Goal: Task Accomplishment & Management: Manage account settings

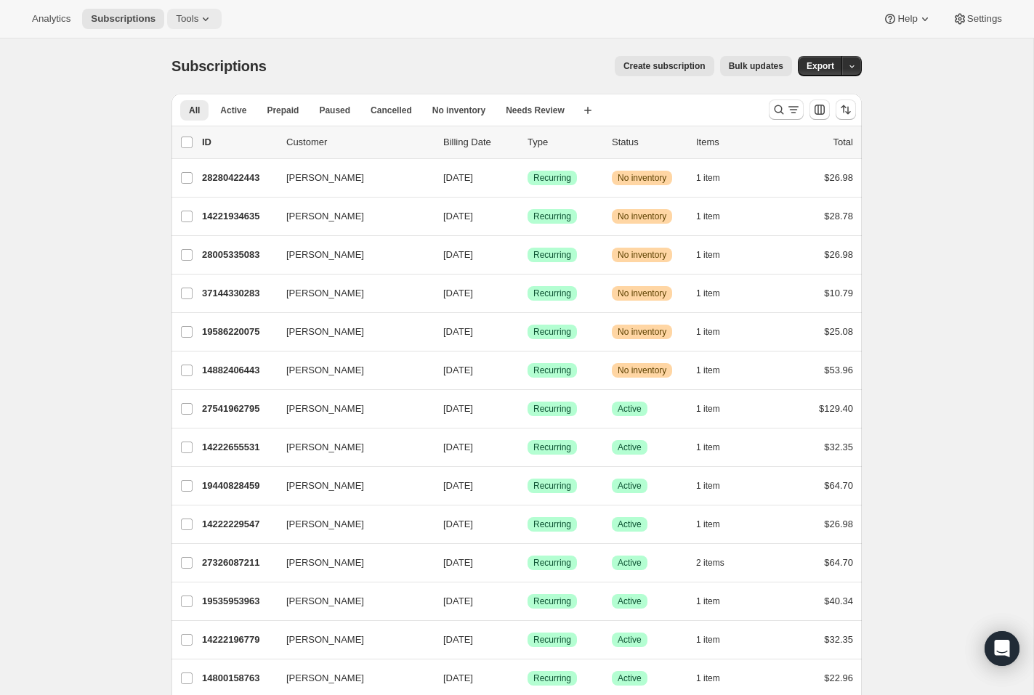
click at [198, 25] on span "Tools" at bounding box center [187, 19] width 23 height 12
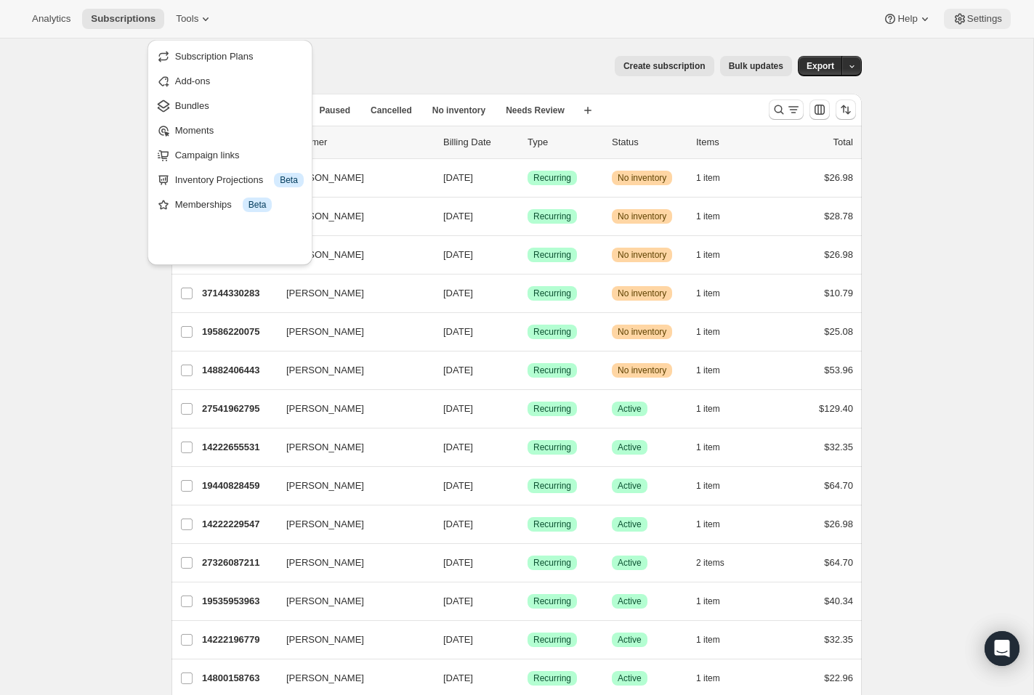
click at [992, 14] on button "Settings" at bounding box center [977, 19] width 67 height 20
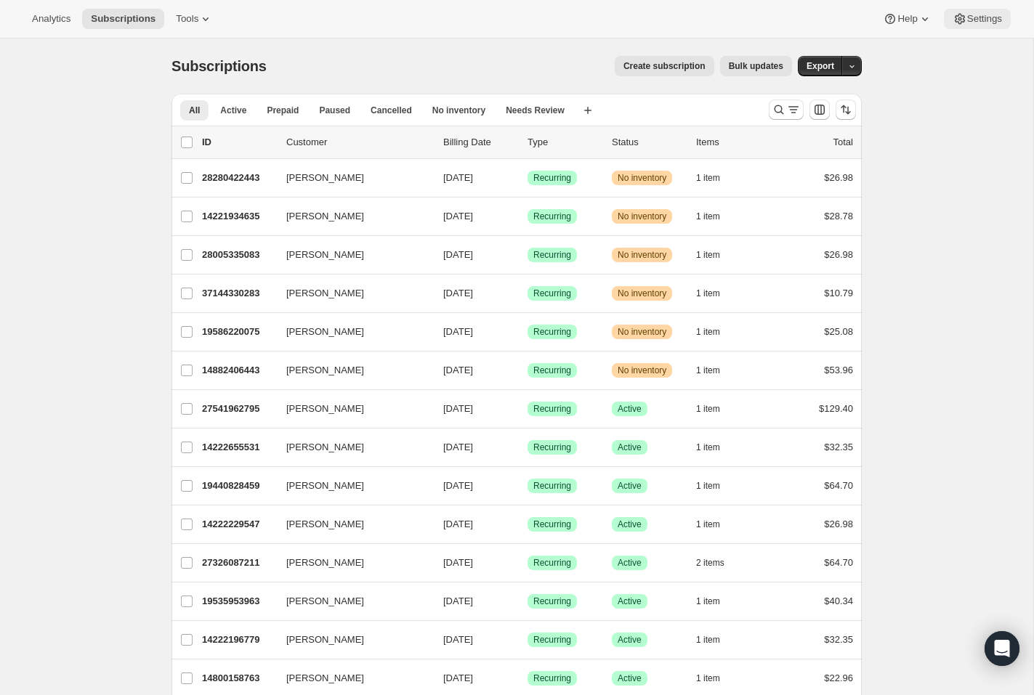
click at [982, 25] on span "Settings" at bounding box center [984, 19] width 35 height 12
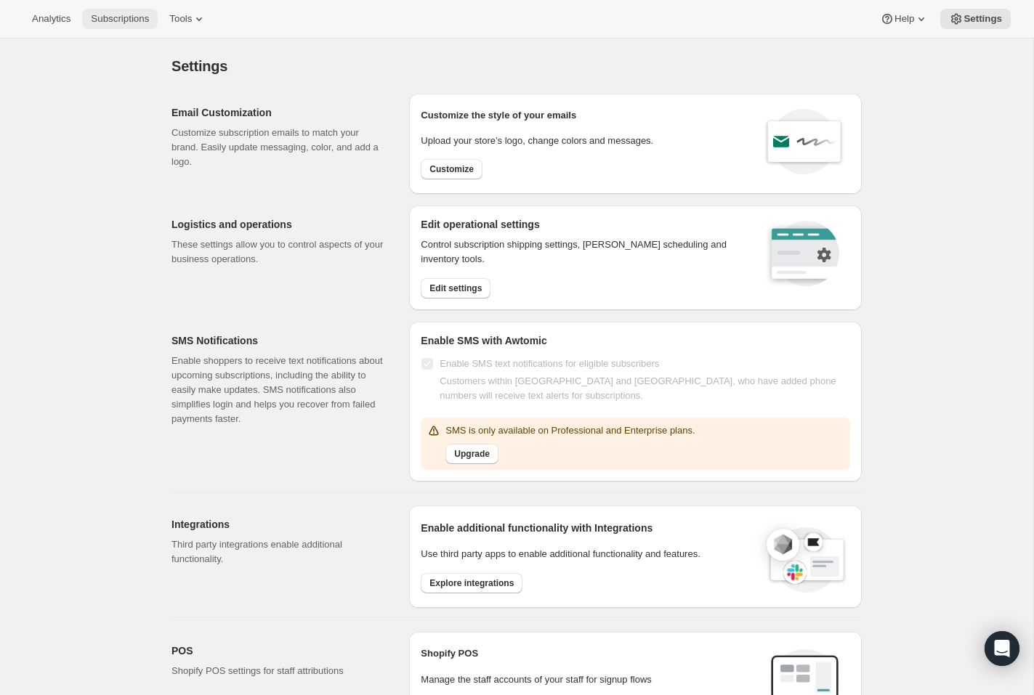
click at [149, 18] on span "Subscriptions" at bounding box center [120, 19] width 58 height 12
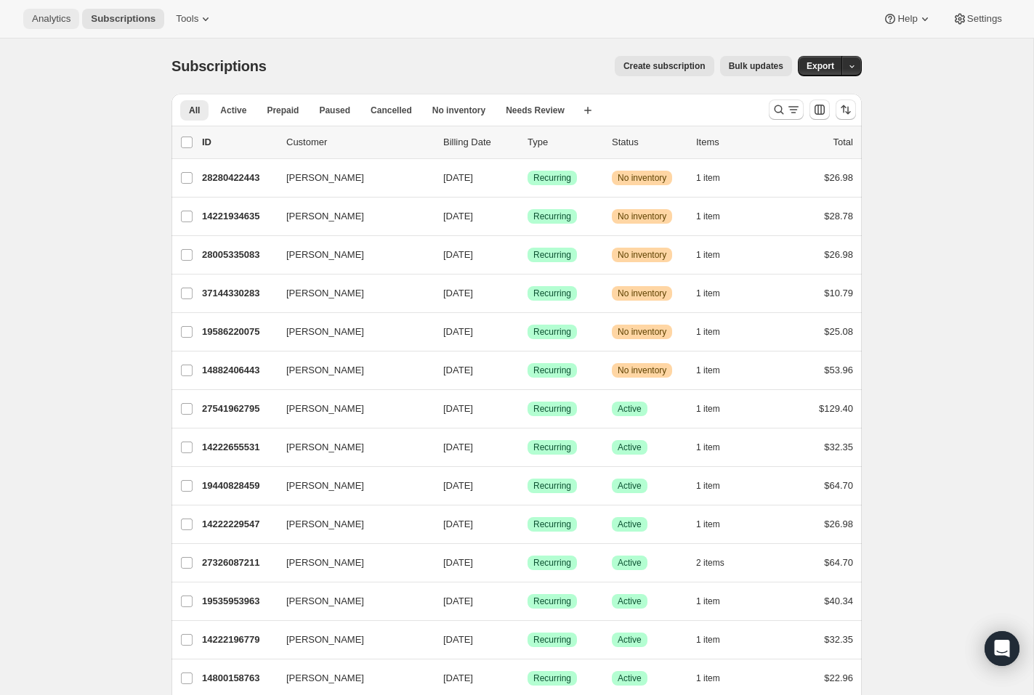
click at [60, 23] on span "Analytics" at bounding box center [51, 19] width 39 height 12
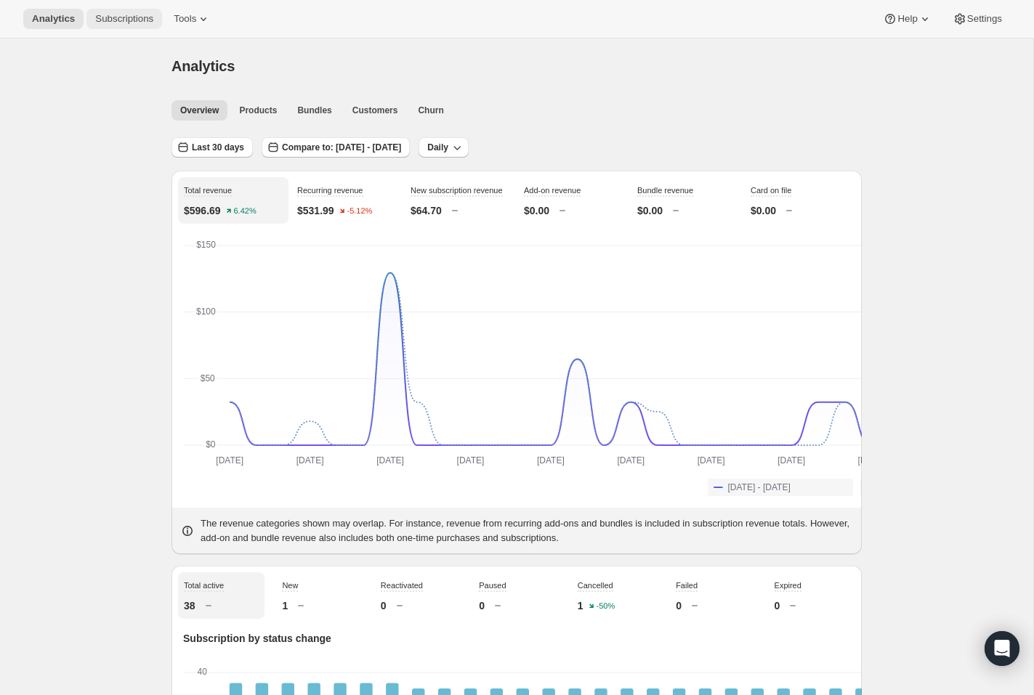
click at [153, 25] on span "Subscriptions" at bounding box center [124, 19] width 58 height 12
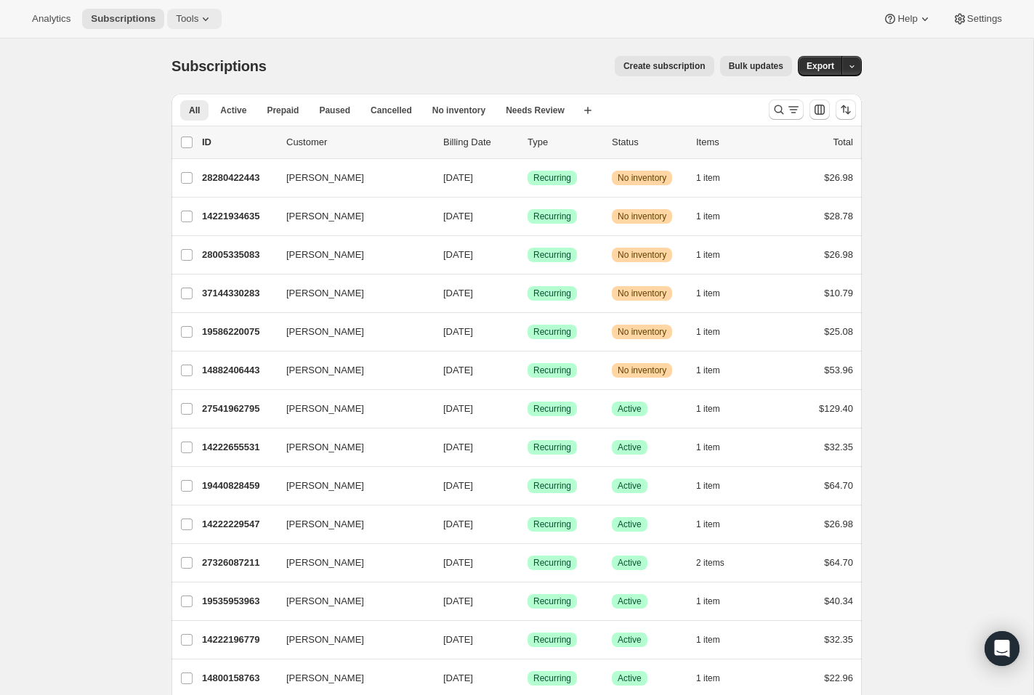
click at [213, 18] on icon at bounding box center [205, 19] width 15 height 15
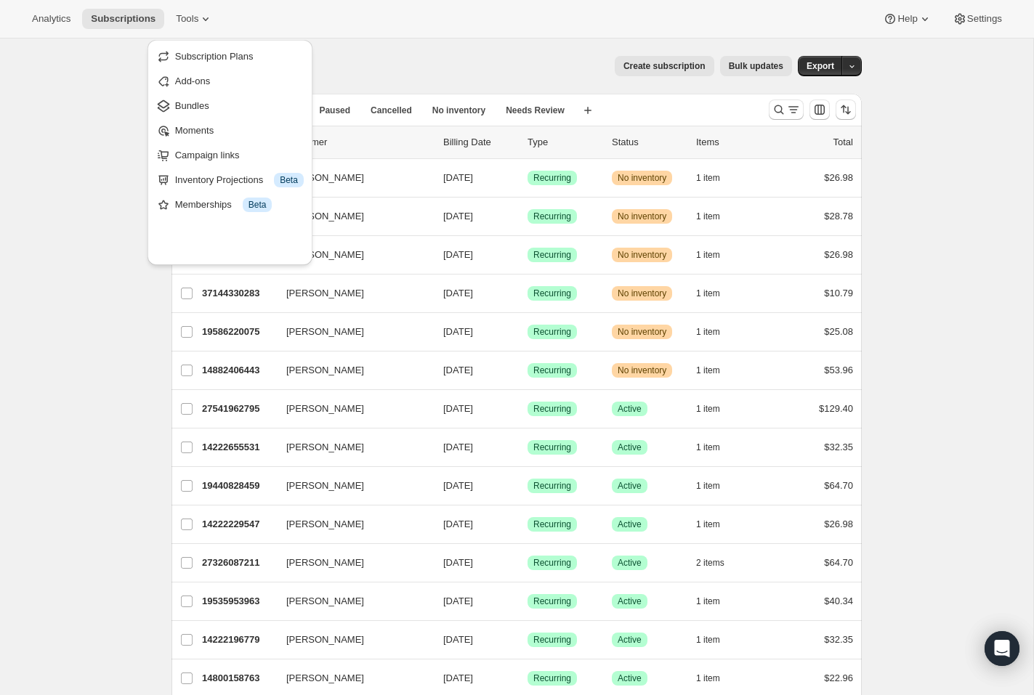
click at [557, 39] on div "Analytics Subscriptions Tools Help Settings" at bounding box center [517, 19] width 1034 height 39
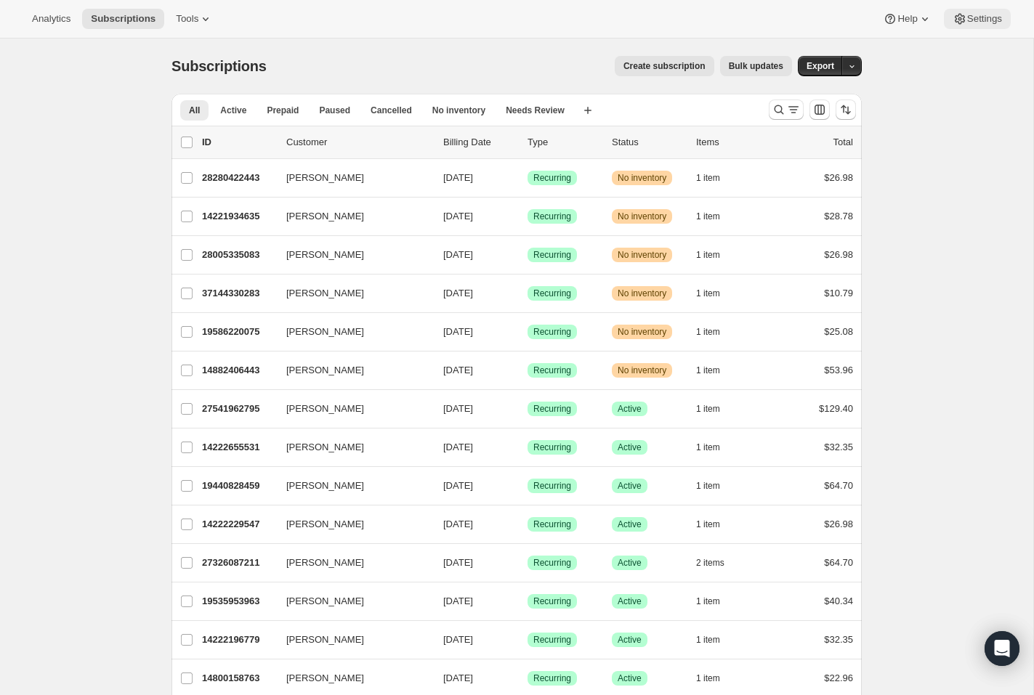
click at [973, 25] on span "Settings" at bounding box center [984, 19] width 35 height 12
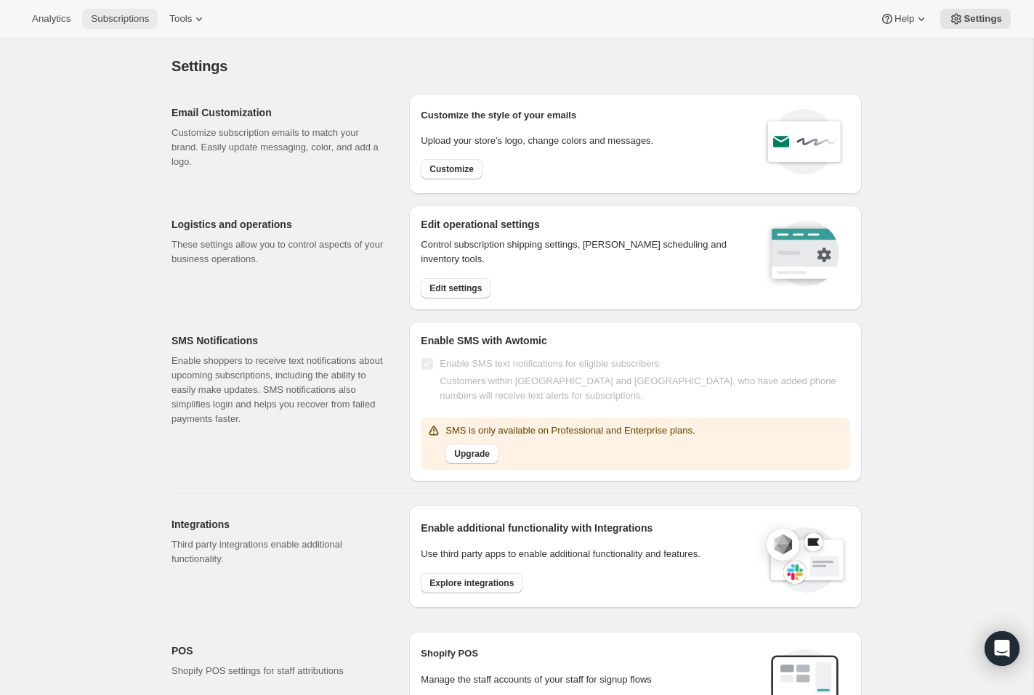
click at [149, 25] on span "Subscriptions" at bounding box center [120, 19] width 58 height 12
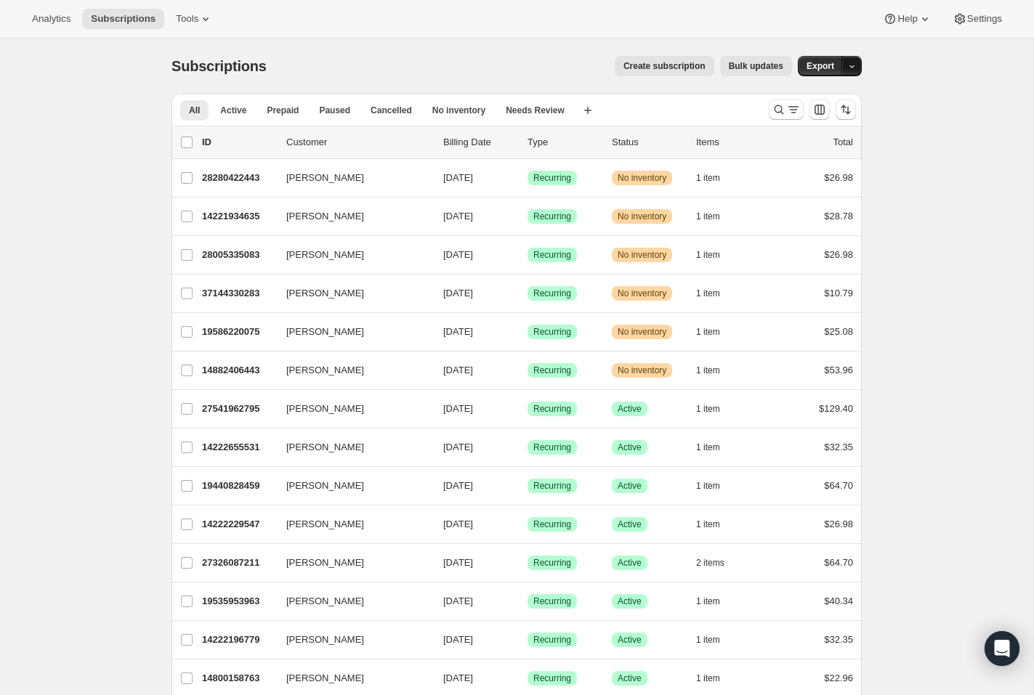
click at [856, 71] on icon "button" at bounding box center [851, 66] width 9 height 9
click at [963, 12] on button "Settings" at bounding box center [977, 19] width 67 height 20
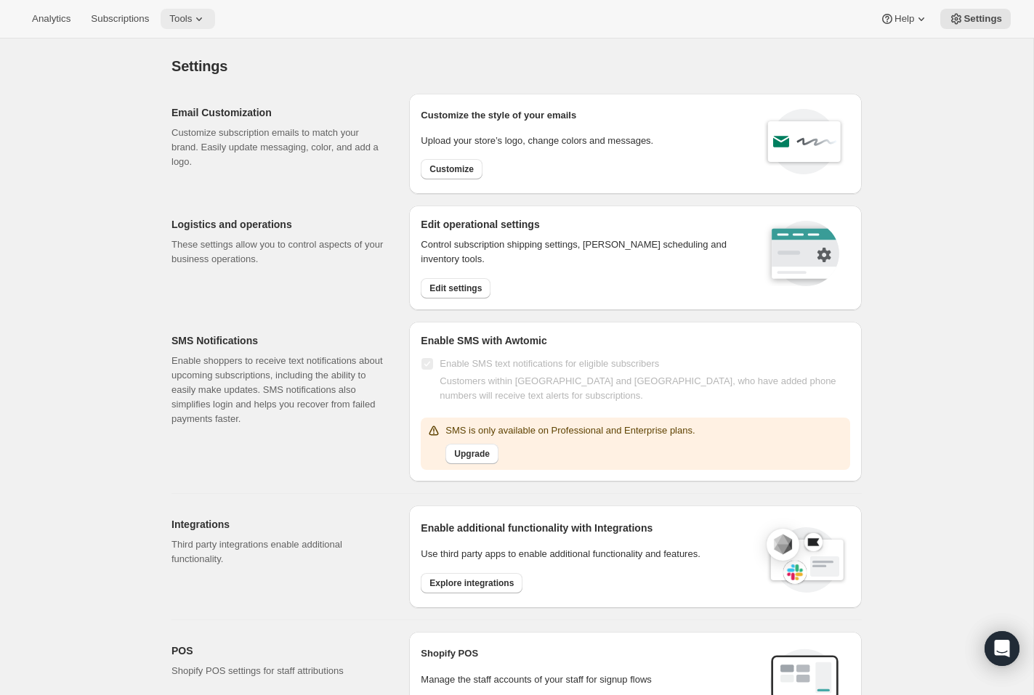
click at [215, 29] on button "Tools" at bounding box center [188, 19] width 54 height 20
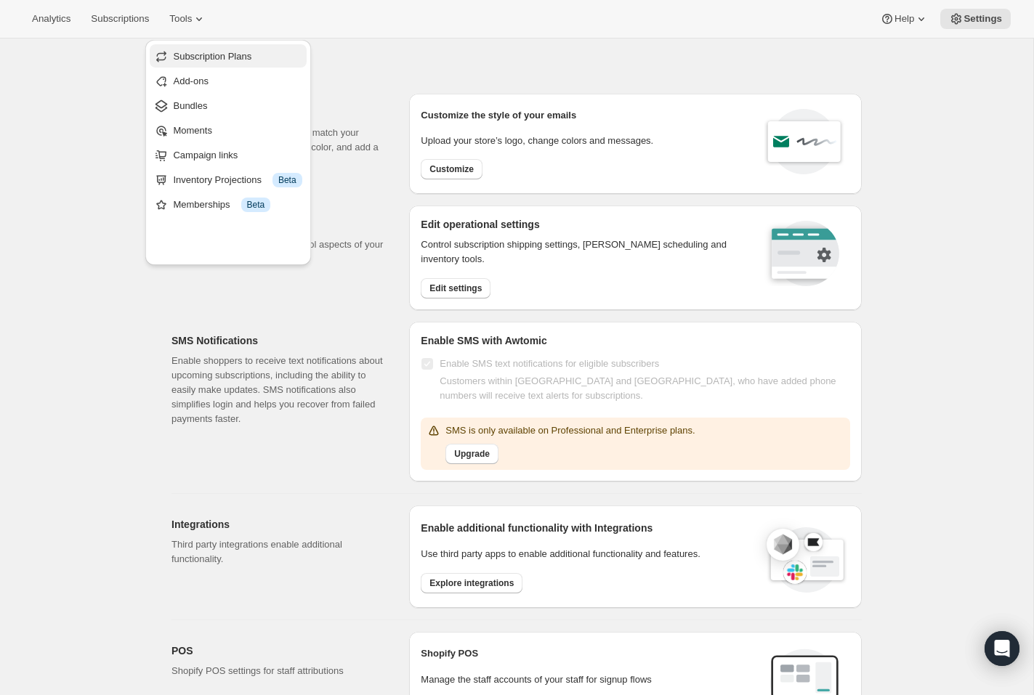
click at [251, 60] on span "Subscription Plans" at bounding box center [212, 56] width 78 height 11
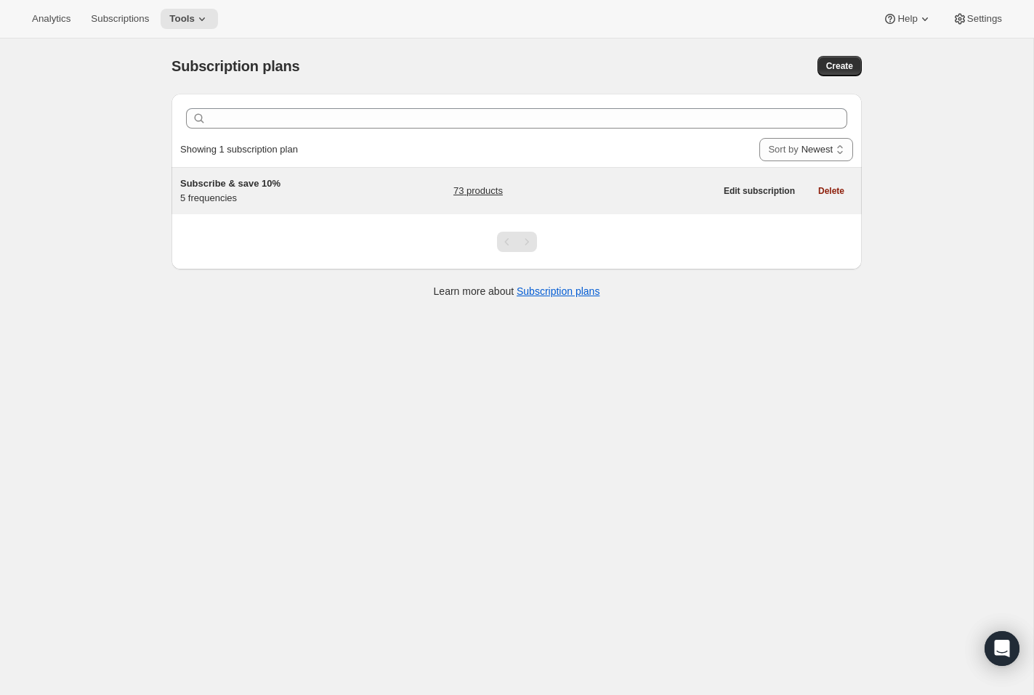
click at [679, 206] on div "73 products" at bounding box center [584, 191] width 262 height 29
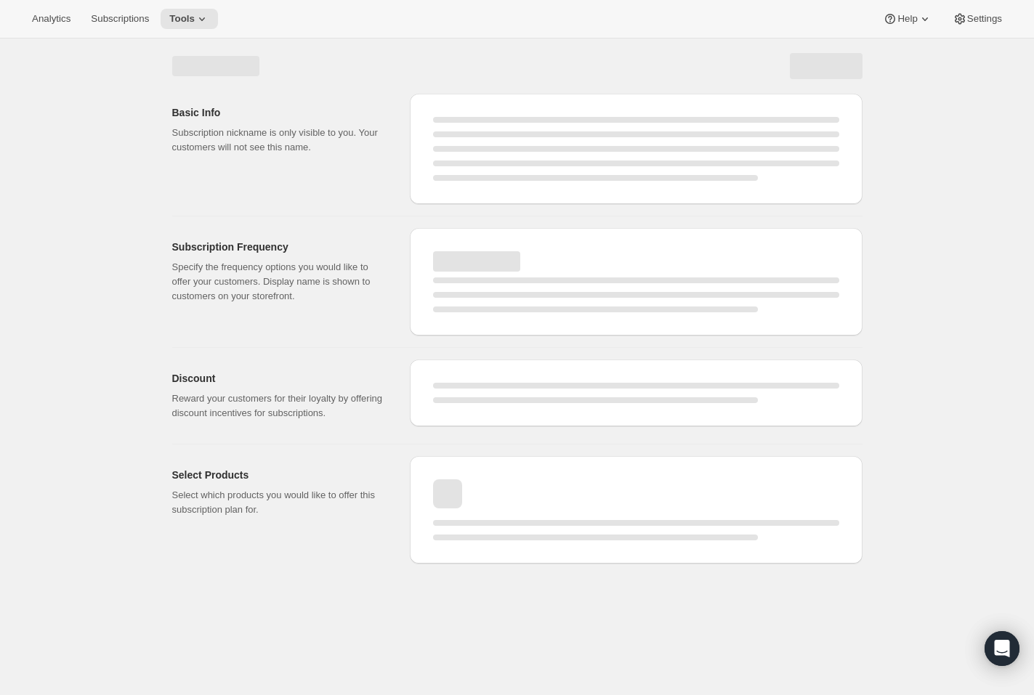
select select "WEEK"
select select "MONTH"
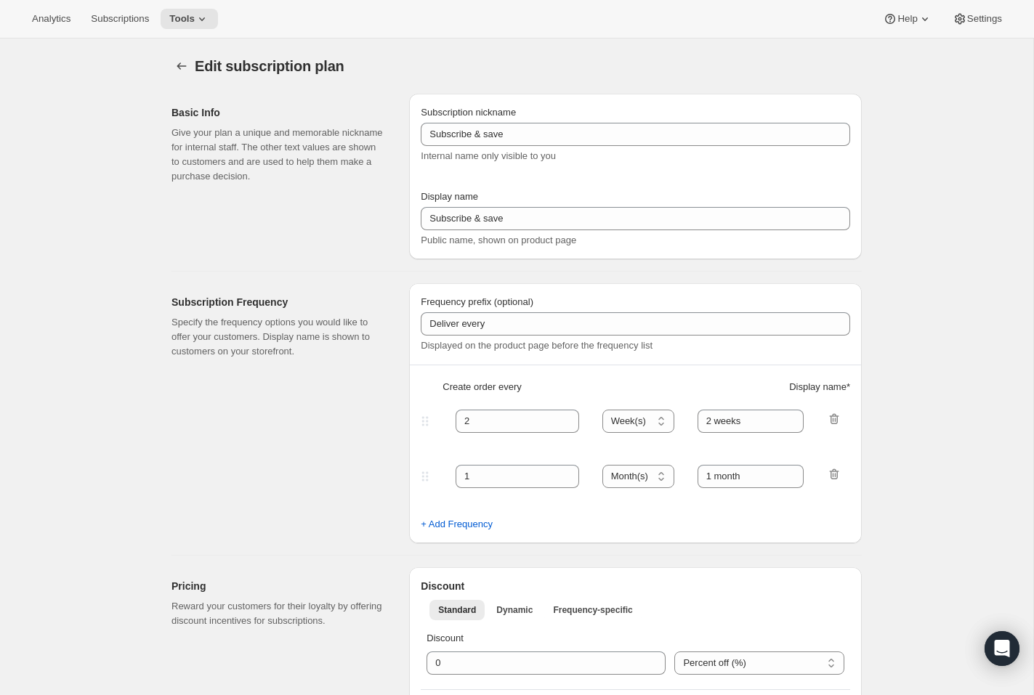
type input "Subscribe & save 10%"
type input "15"
select select "DAY"
type input "Every 15 days"
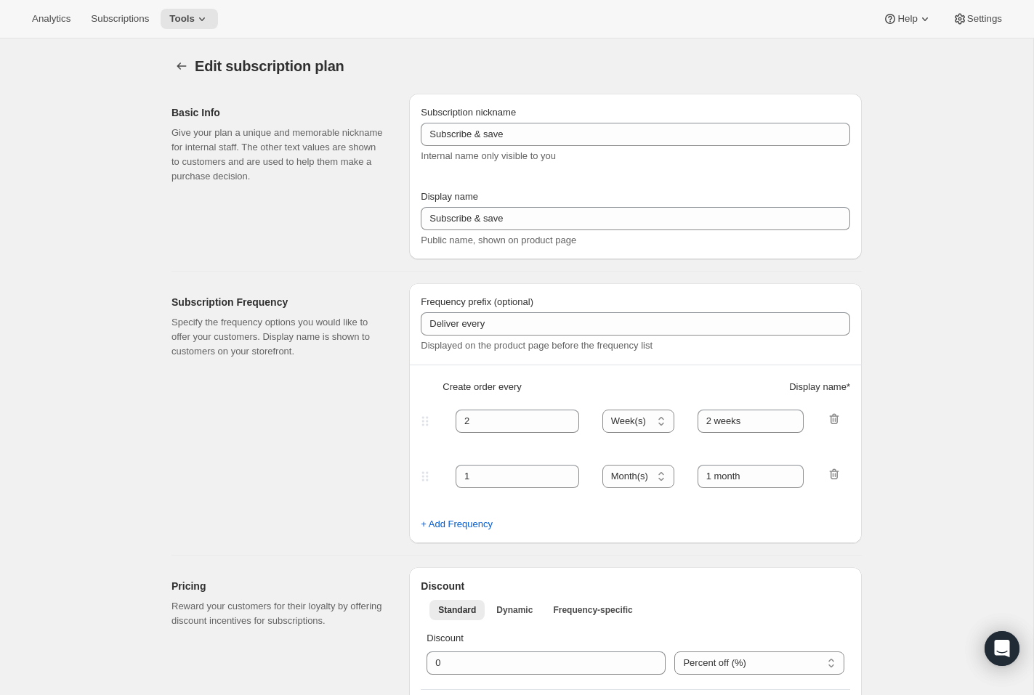
type input "30"
select select "DAY"
type input "Every 30 days"
type input "10"
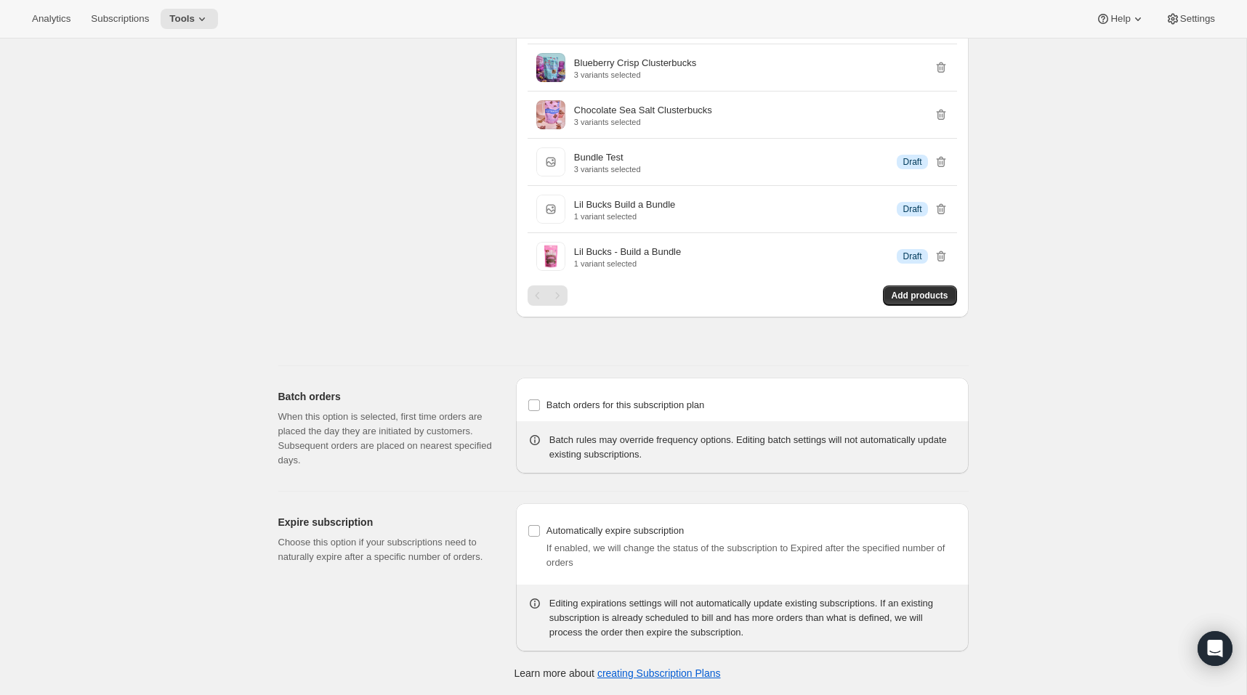
scroll to position [2484, 0]
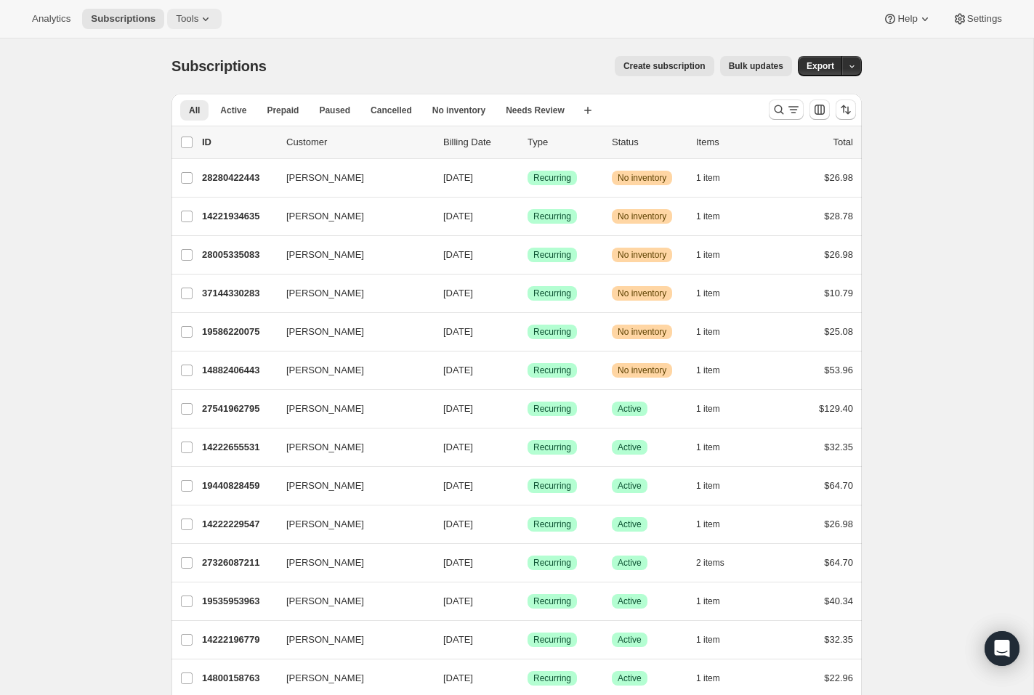
click at [198, 25] on span "Tools" at bounding box center [187, 19] width 23 height 12
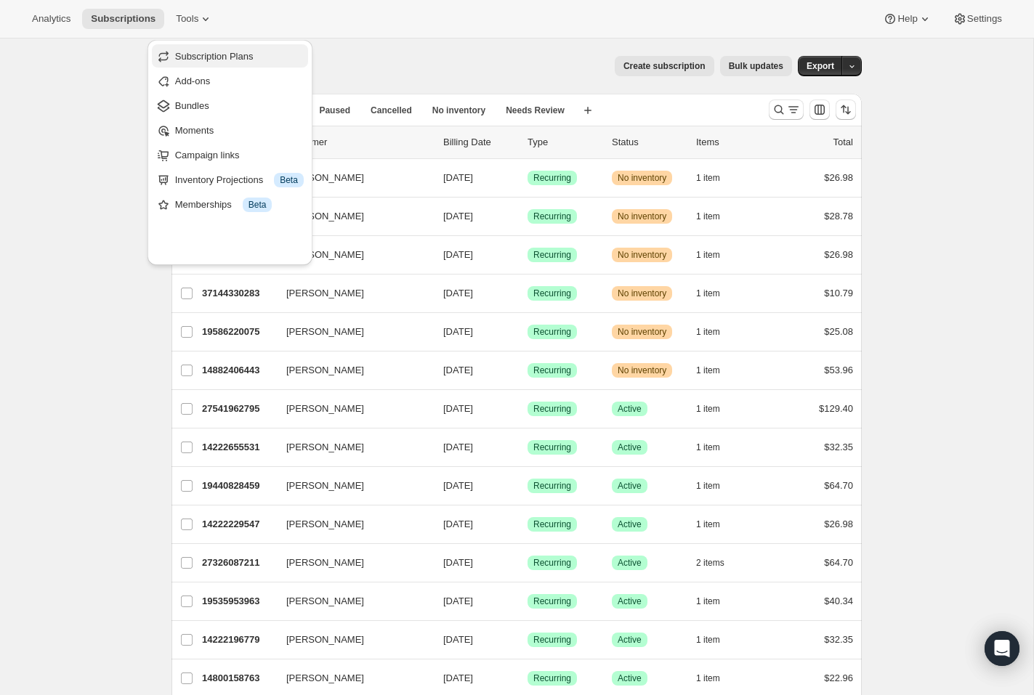
click at [241, 57] on span "Subscription Plans" at bounding box center [214, 56] width 78 height 11
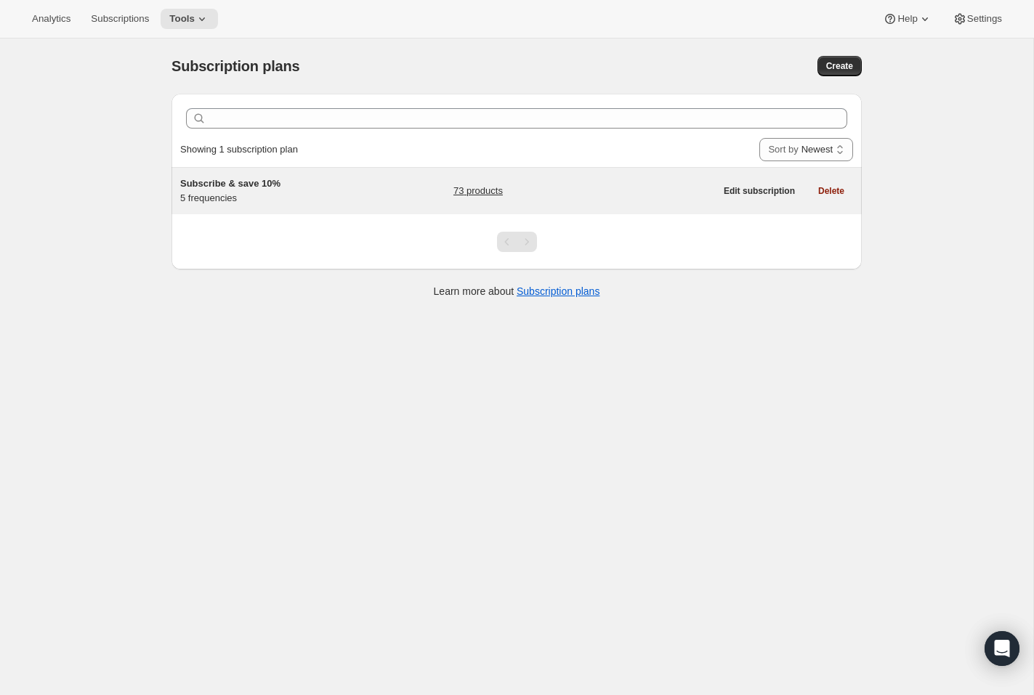
click at [280, 206] on div "Subscribe & save 10% 5 frequencies 73 products" at bounding box center [447, 191] width 535 height 29
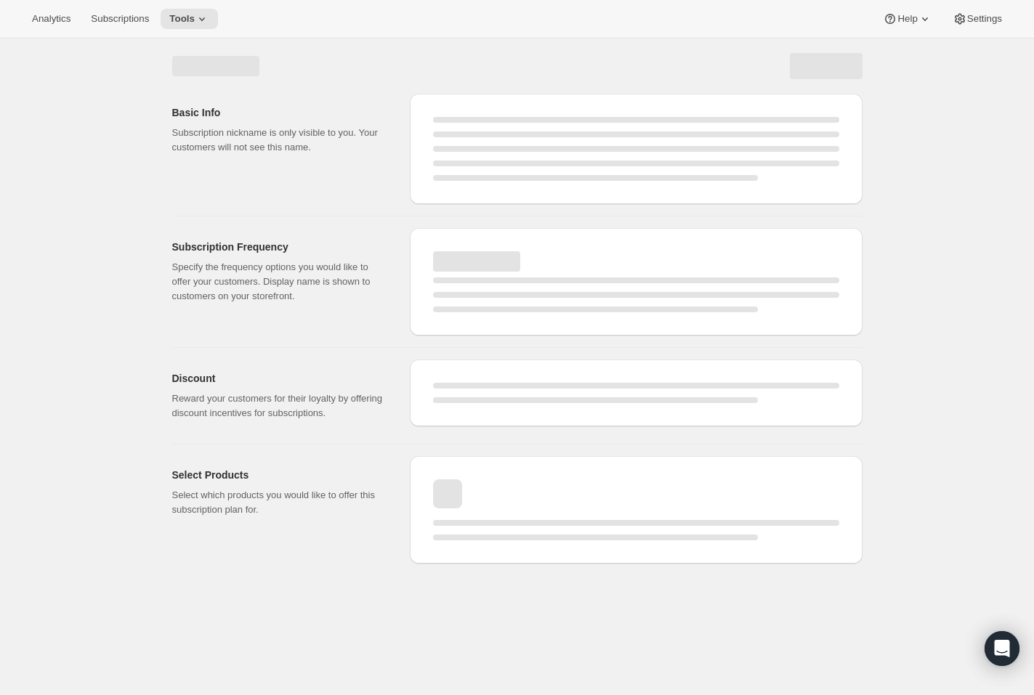
select select "WEEK"
select select "MONTH"
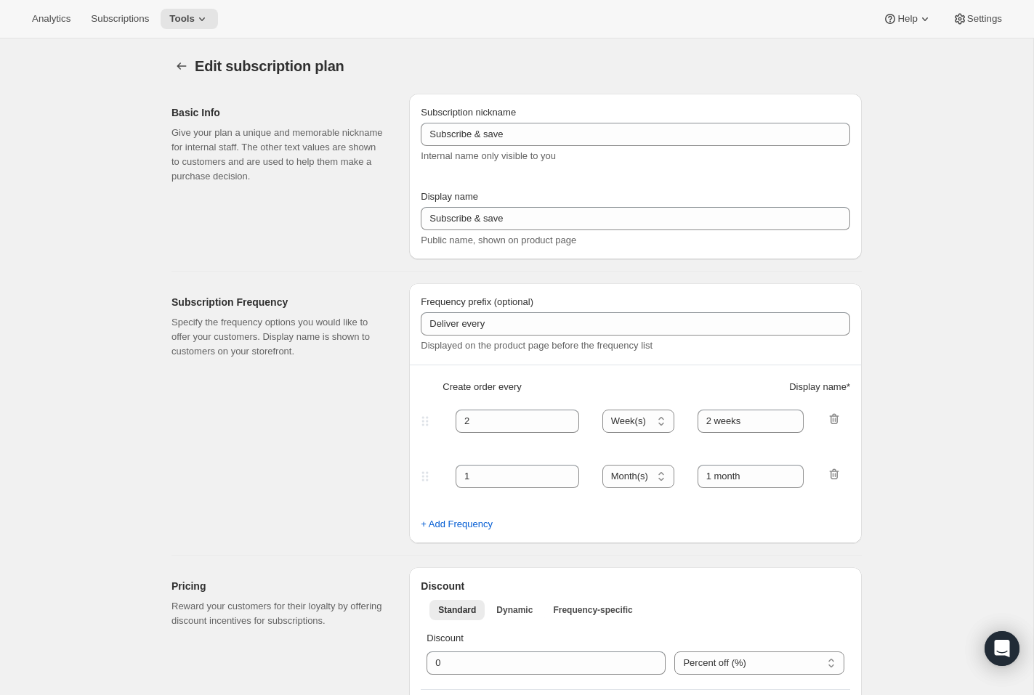
type input "Subscribe & save 10%"
type input "15"
select select "DAY"
type input "Every 15 days"
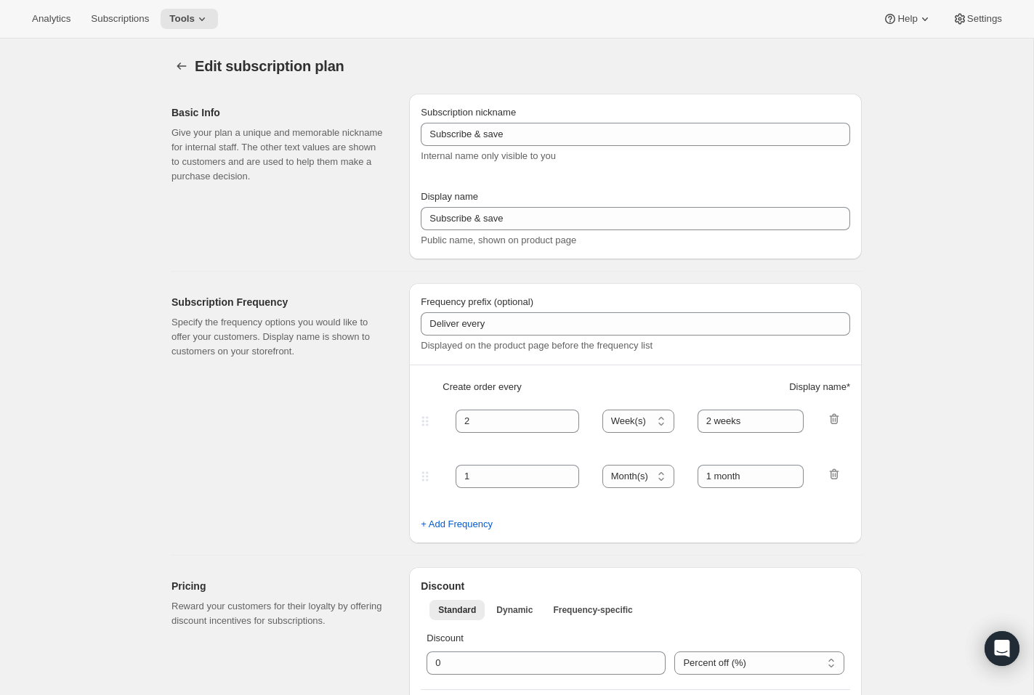
type input "30"
select select "DAY"
type input "Every 30 days"
type input "10"
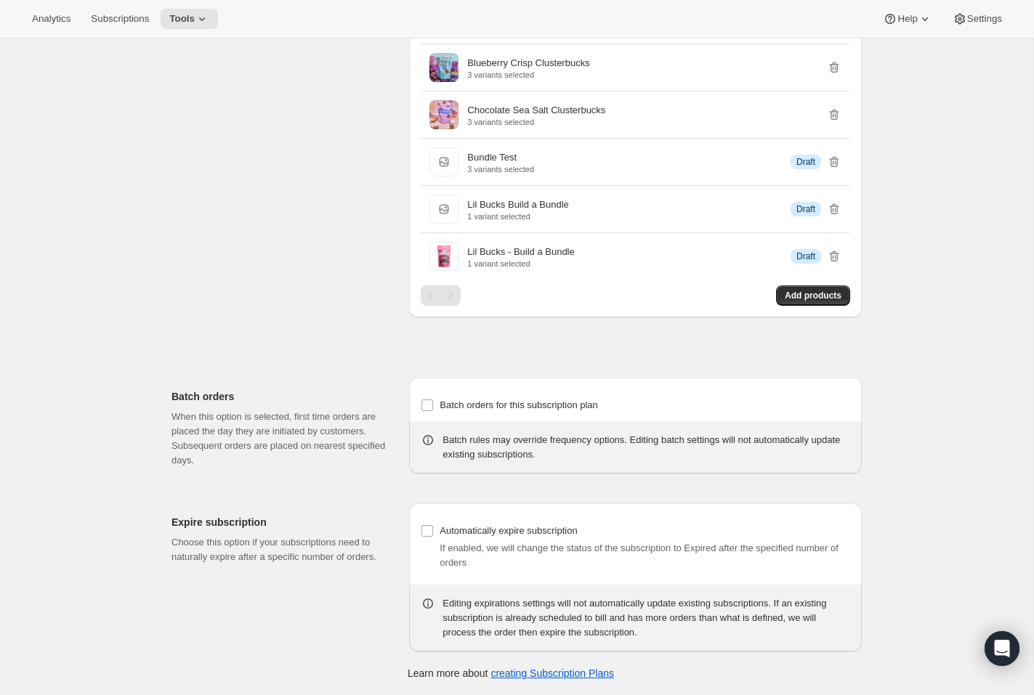
scroll to position [2494, 0]
click at [841, 301] on span "Add products" at bounding box center [813, 296] width 57 height 12
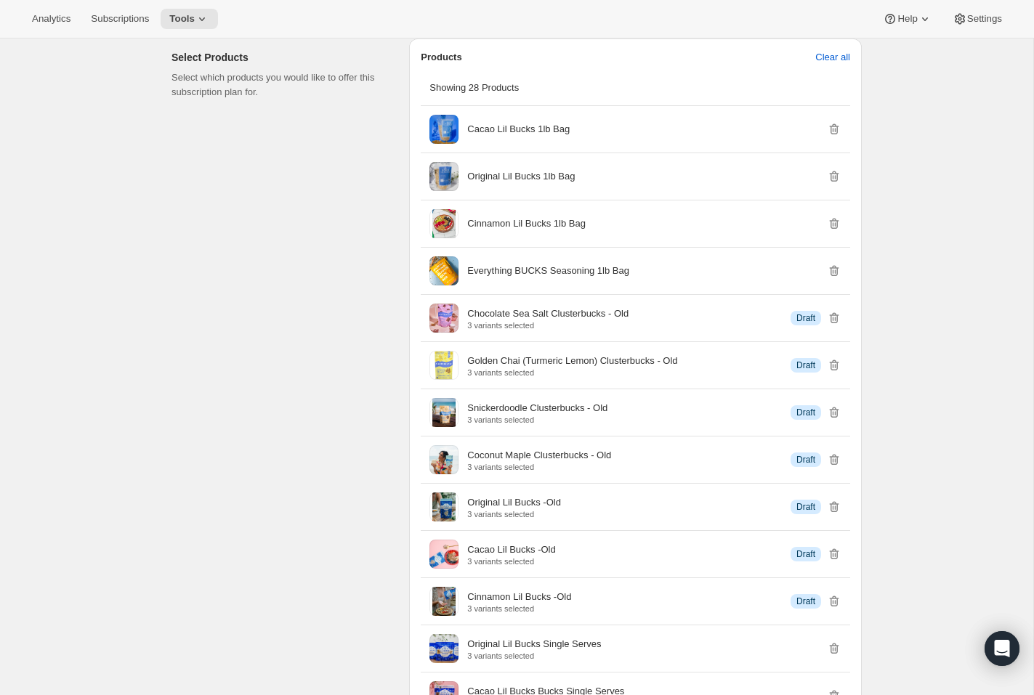
scroll to position [0, 0]
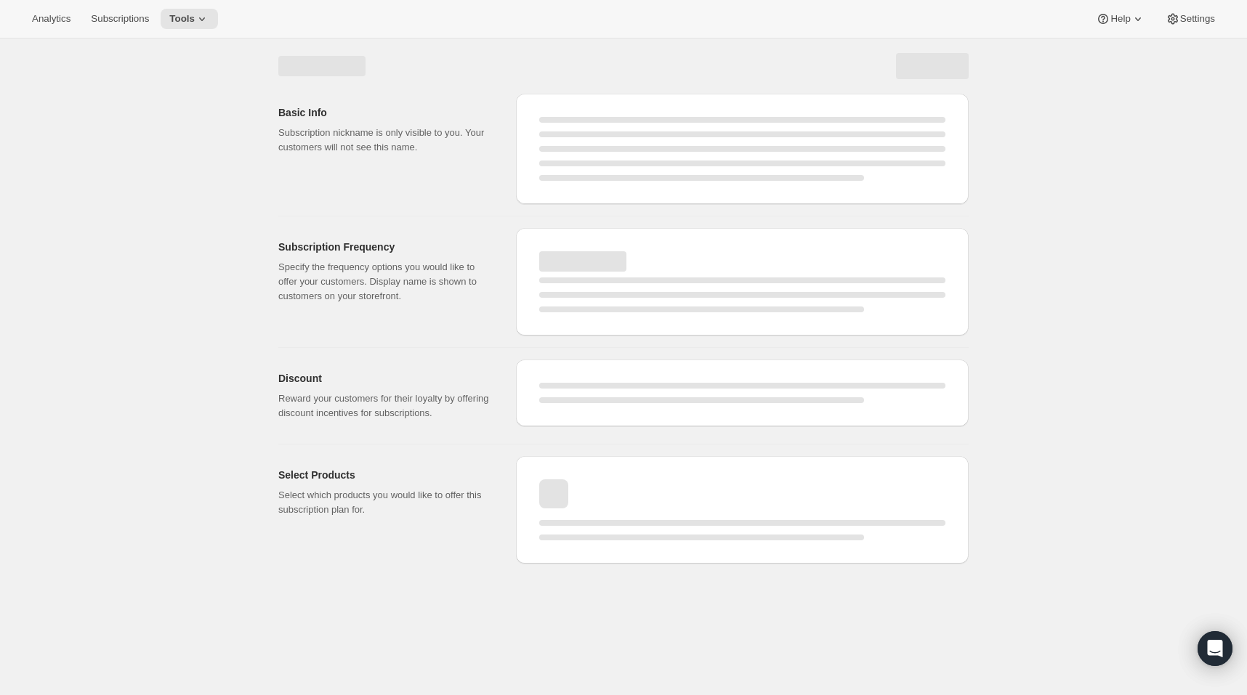
select select "WEEK"
select select "MONTH"
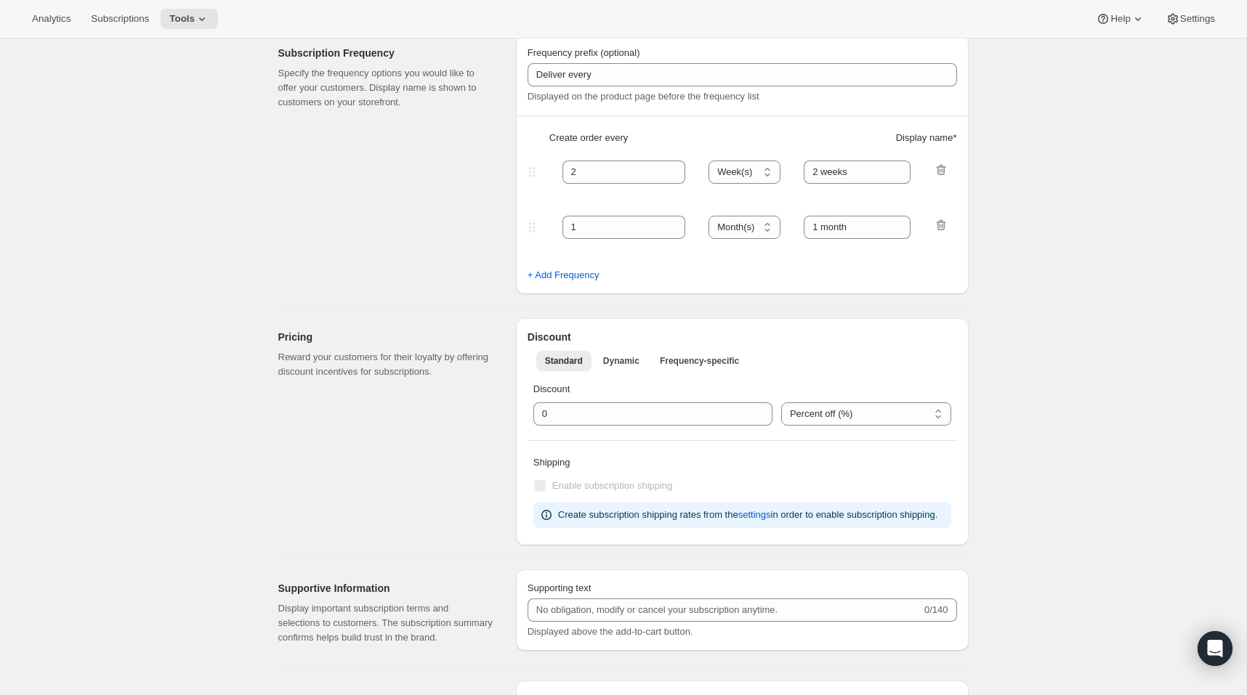
type input "Subscribe & save 10%"
type input "15"
select select "DAY"
type input "Every 15 days"
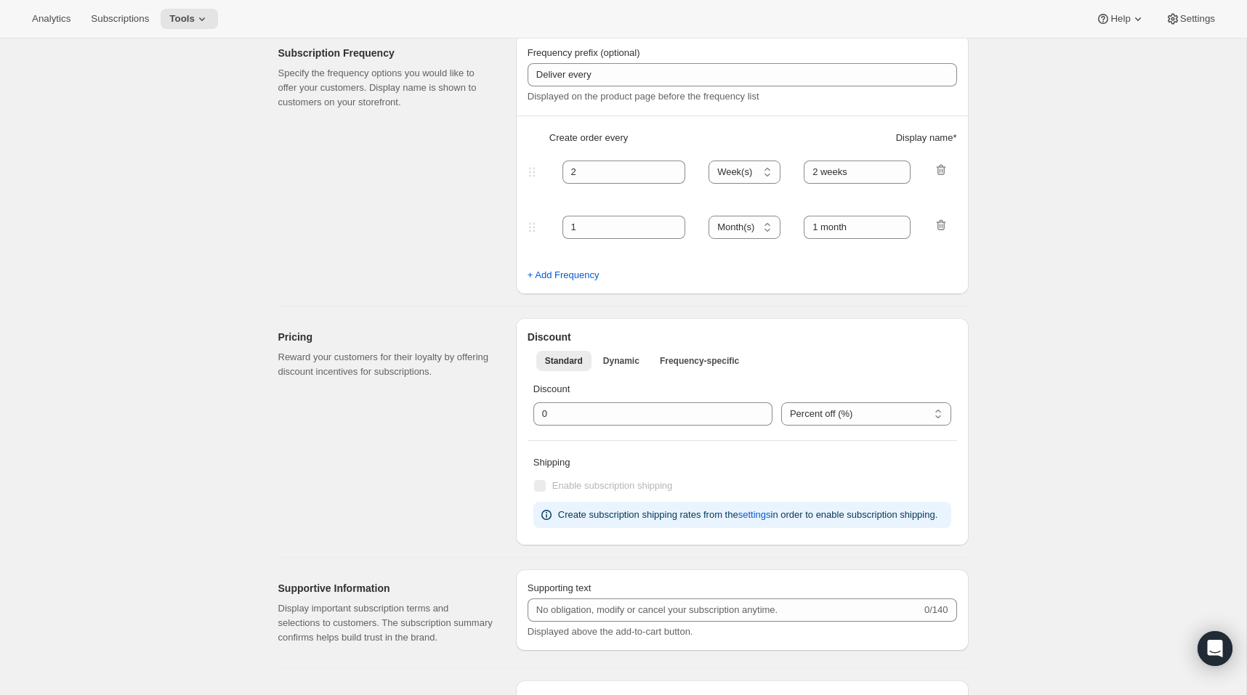
type input "30"
select select "DAY"
type input "Every 30 days"
type input "10"
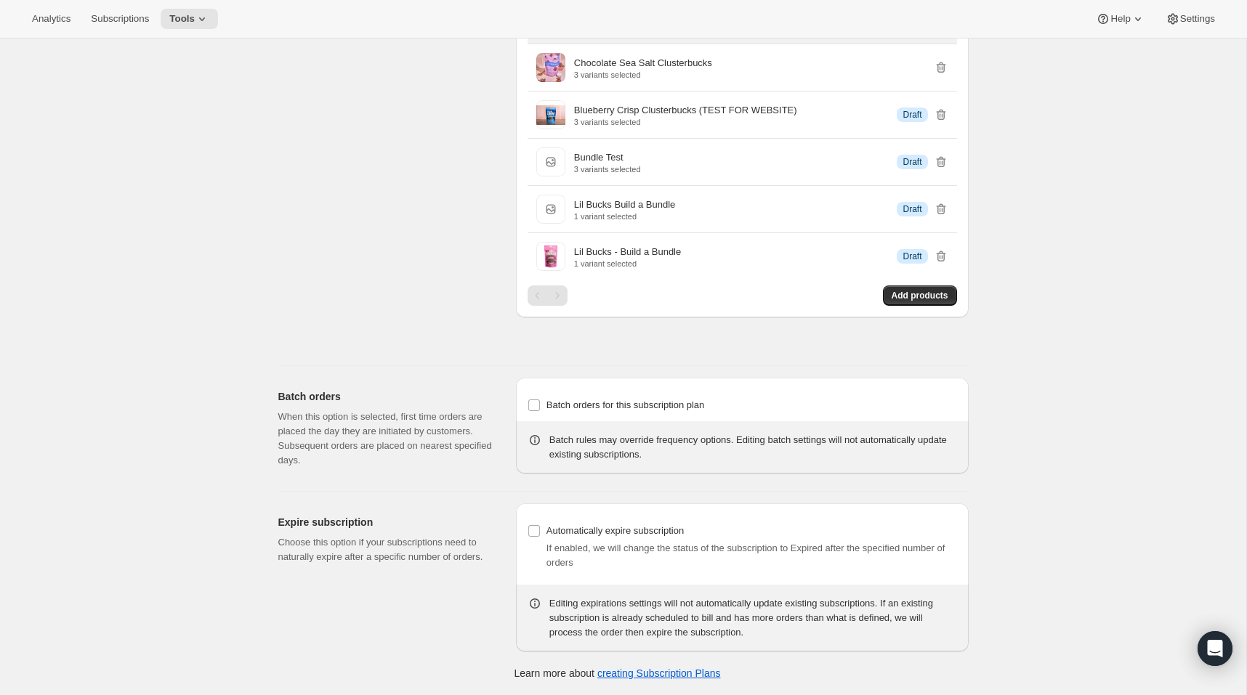
scroll to position [2486, 0]
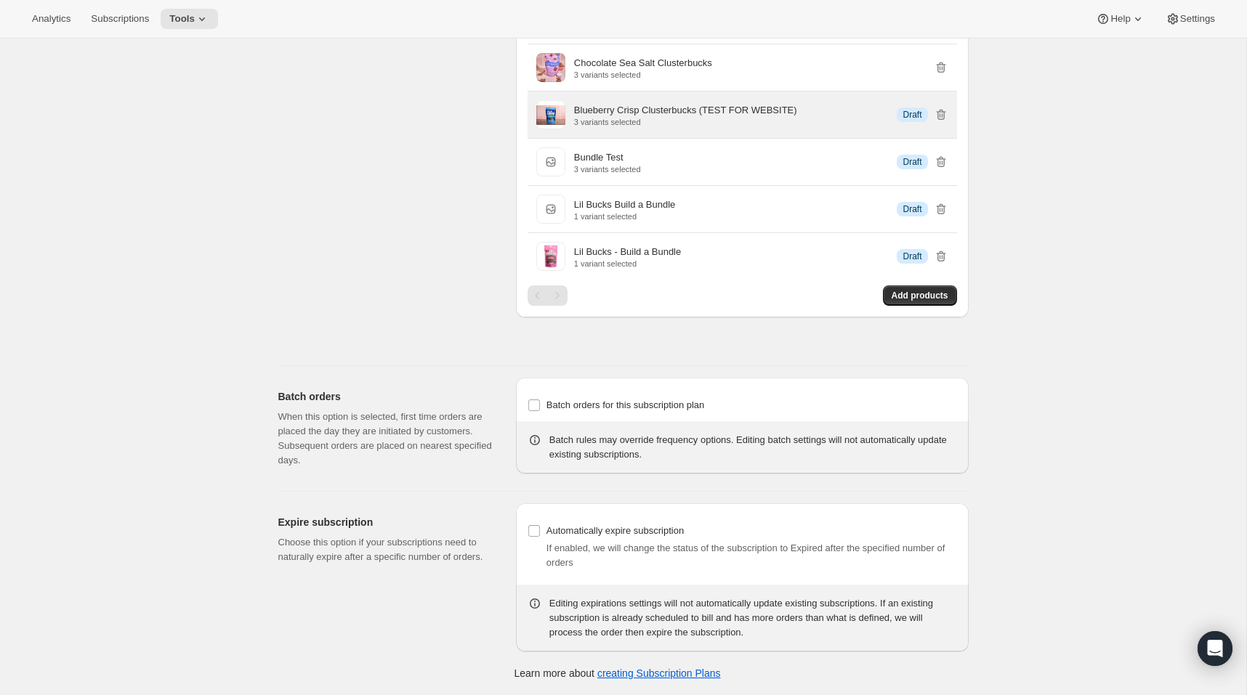
click at [774, 118] on p "Blueberry Crisp Clusterbucks (TEST FOR WEBSITE)" at bounding box center [685, 110] width 223 height 15
click at [797, 118] on p "Blueberry Crisp Clusterbucks (TEST FOR WEBSITE)" at bounding box center [685, 110] width 223 height 15
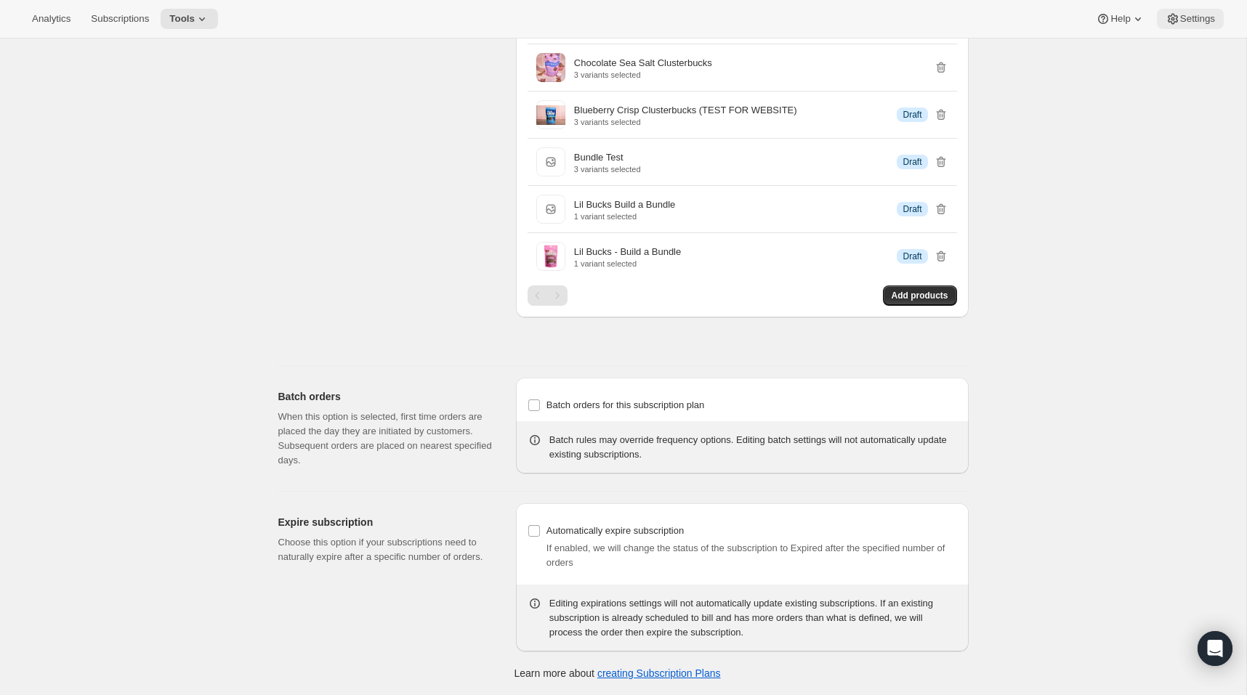
click at [1194, 20] on span "Settings" at bounding box center [1197, 19] width 35 height 12
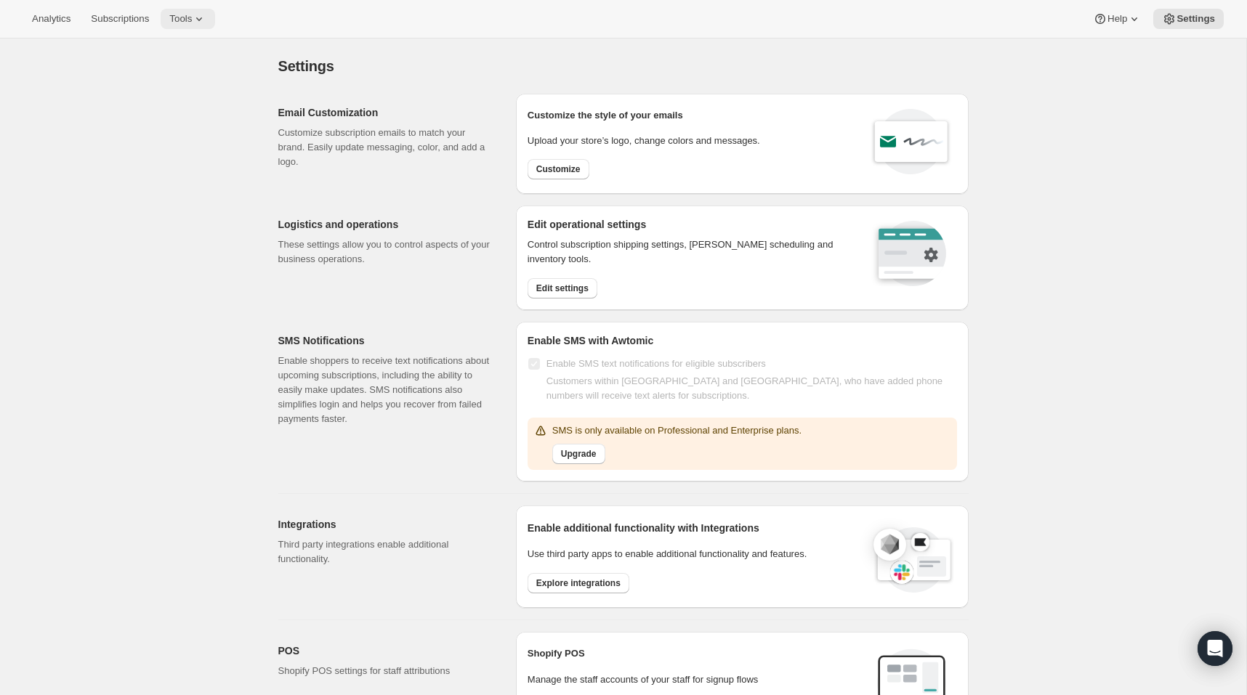
click at [192, 25] on span "Tools" at bounding box center [180, 19] width 23 height 12
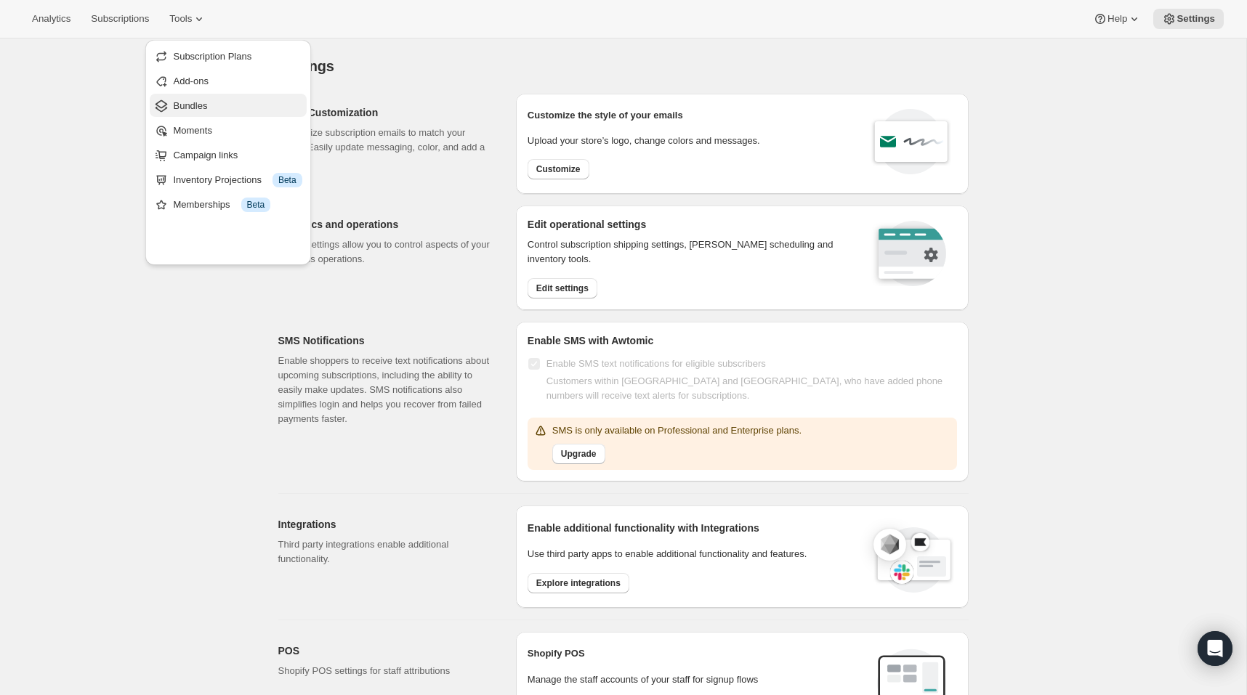
click at [207, 111] on span "Bundles" at bounding box center [190, 105] width 34 height 11
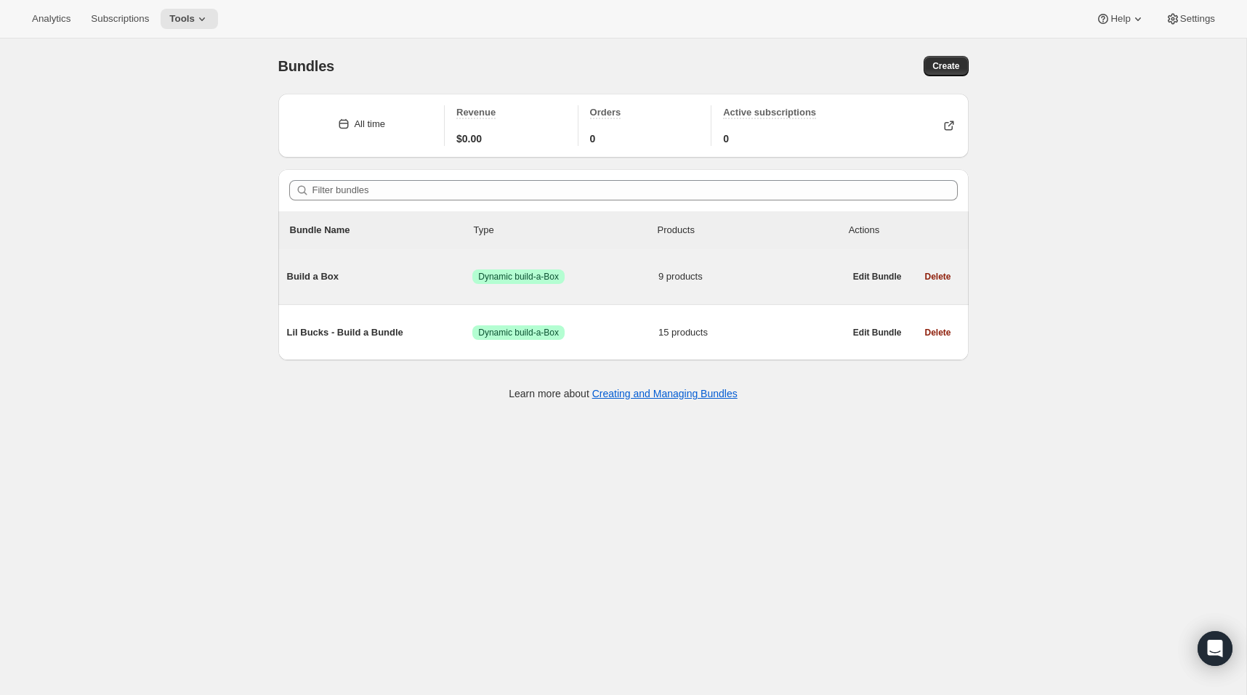
click at [399, 284] on span "Build a Box" at bounding box center [380, 277] width 186 height 15
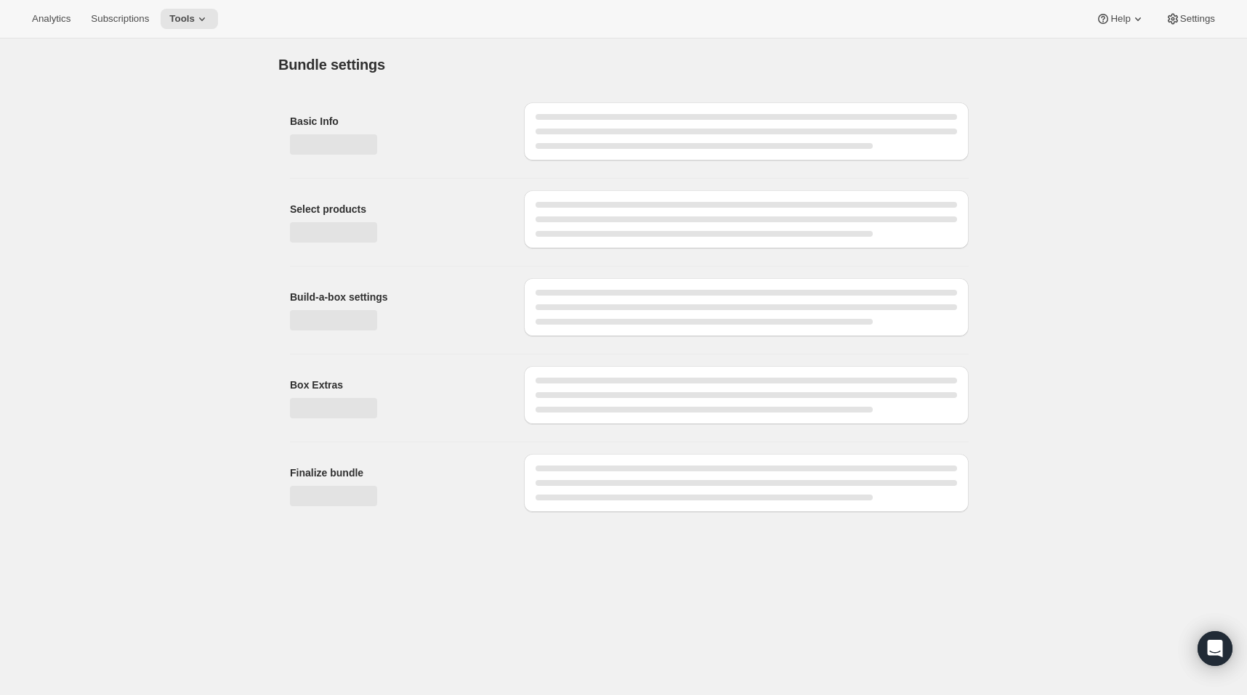
type input "Build a Box"
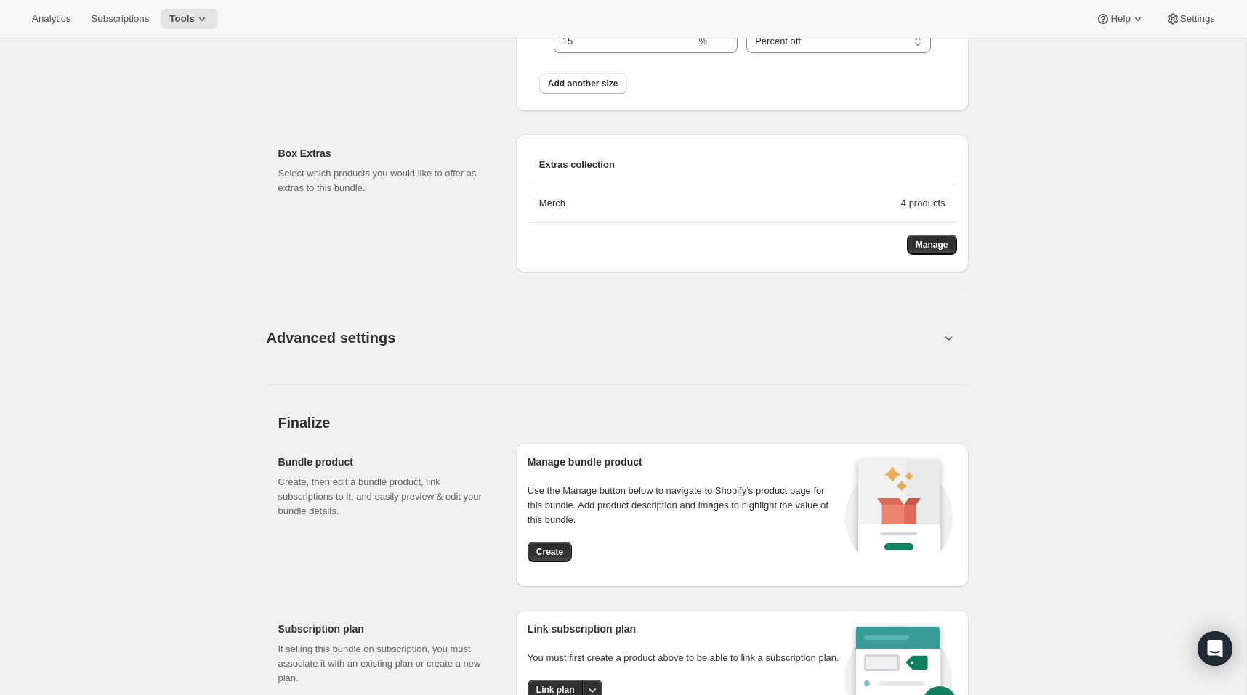
scroll to position [1506, 0]
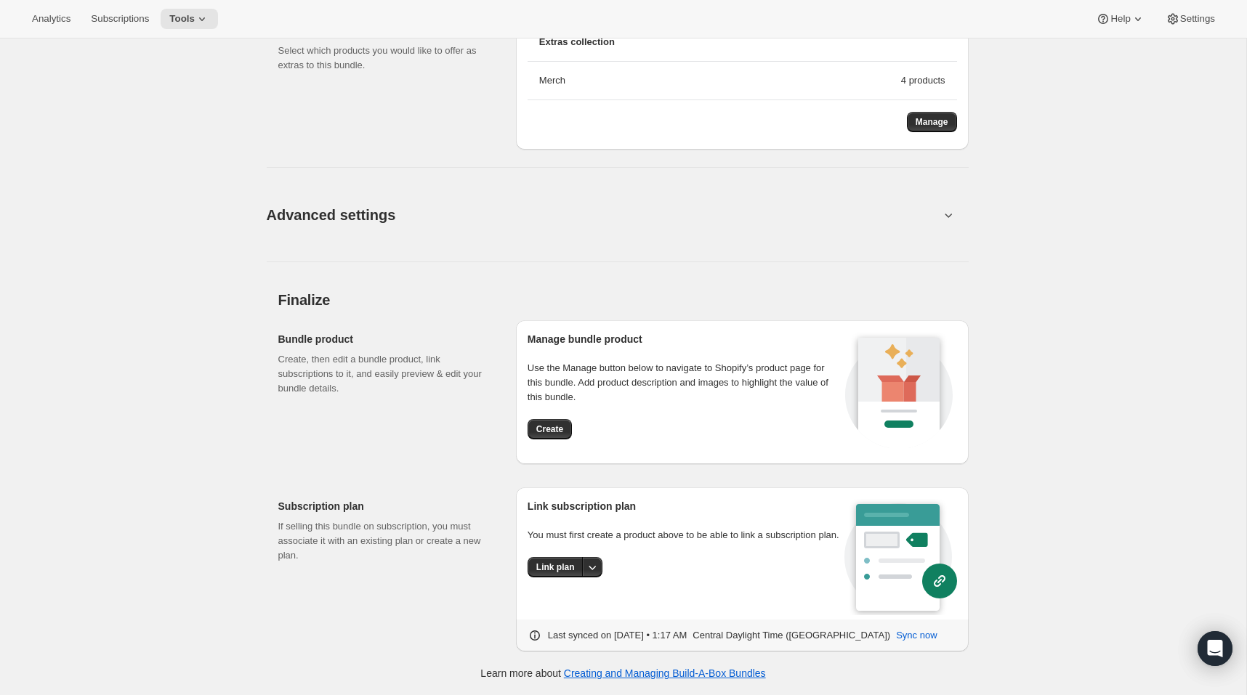
scroll to position [2131, 0]
click at [546, 562] on span "Link plan" at bounding box center [555, 568] width 39 height 12
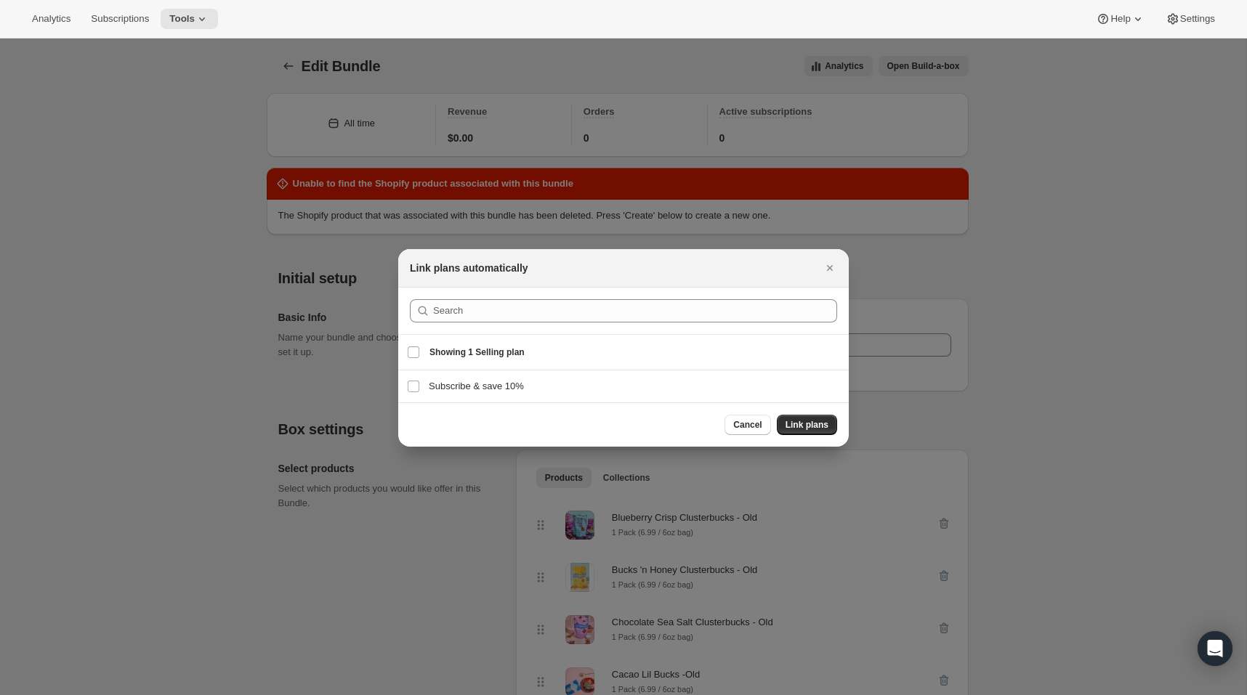
scroll to position [0, 0]
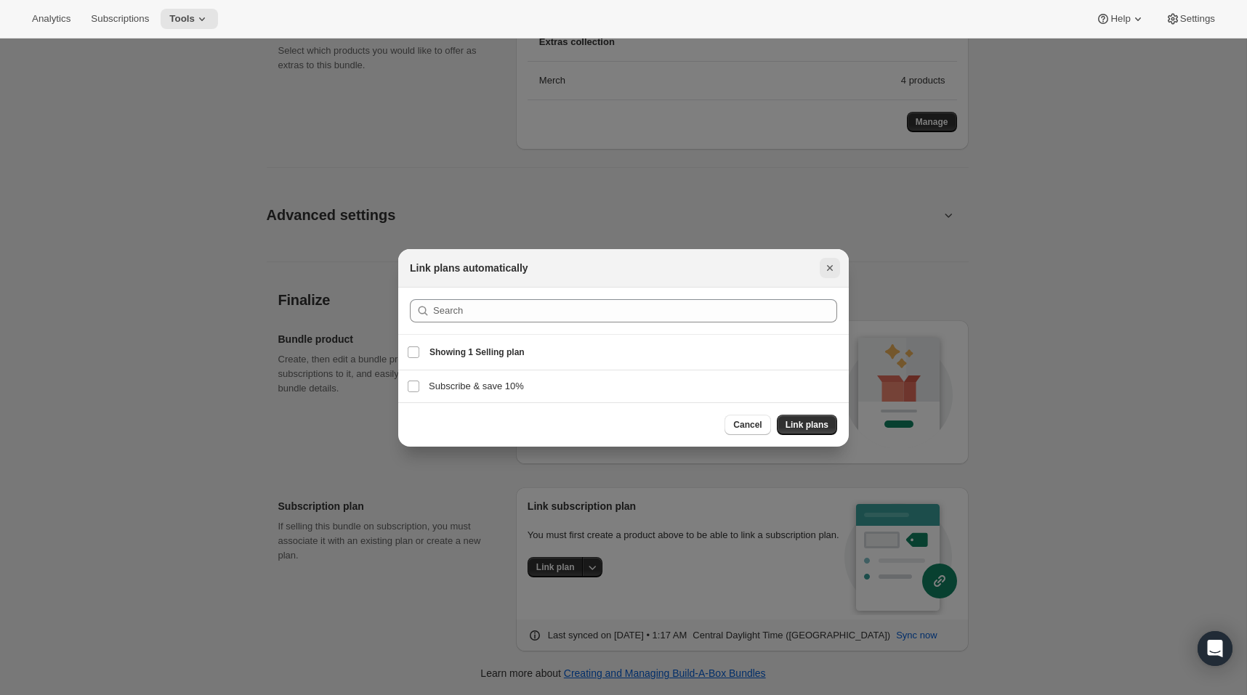
click at [837, 261] on icon "Close" at bounding box center [829, 268] width 15 height 15
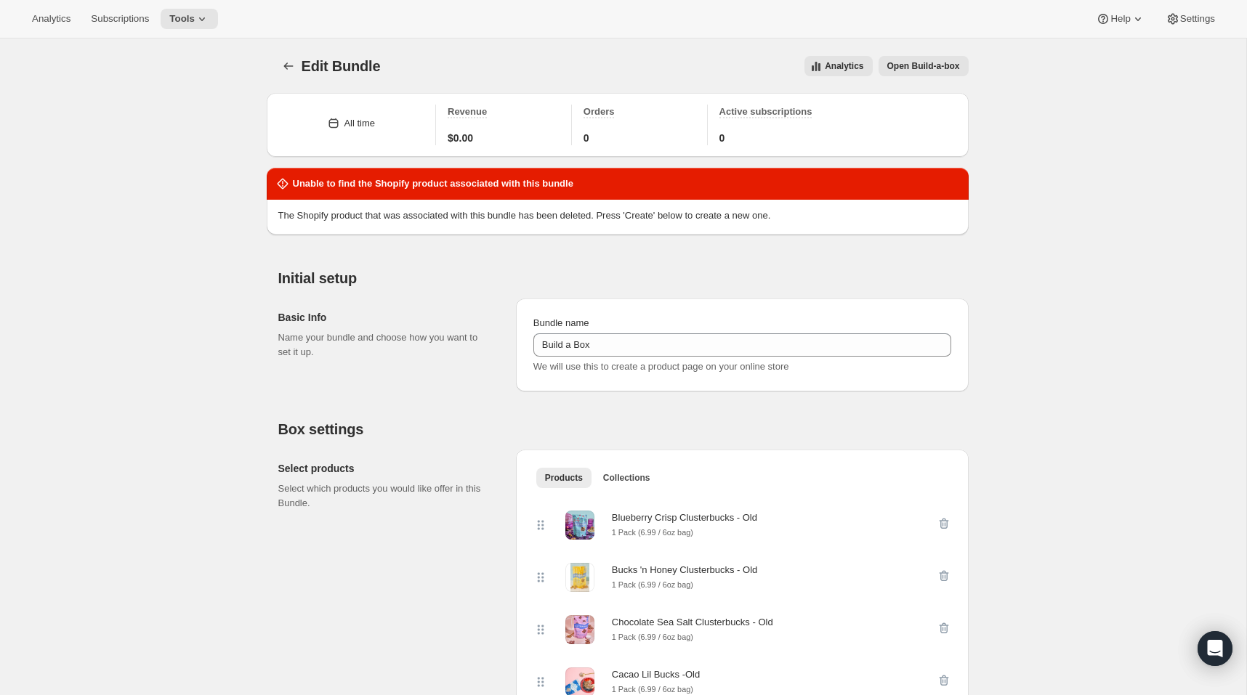
click at [960, 72] on span "Open Build-a-box" at bounding box center [923, 66] width 73 height 12
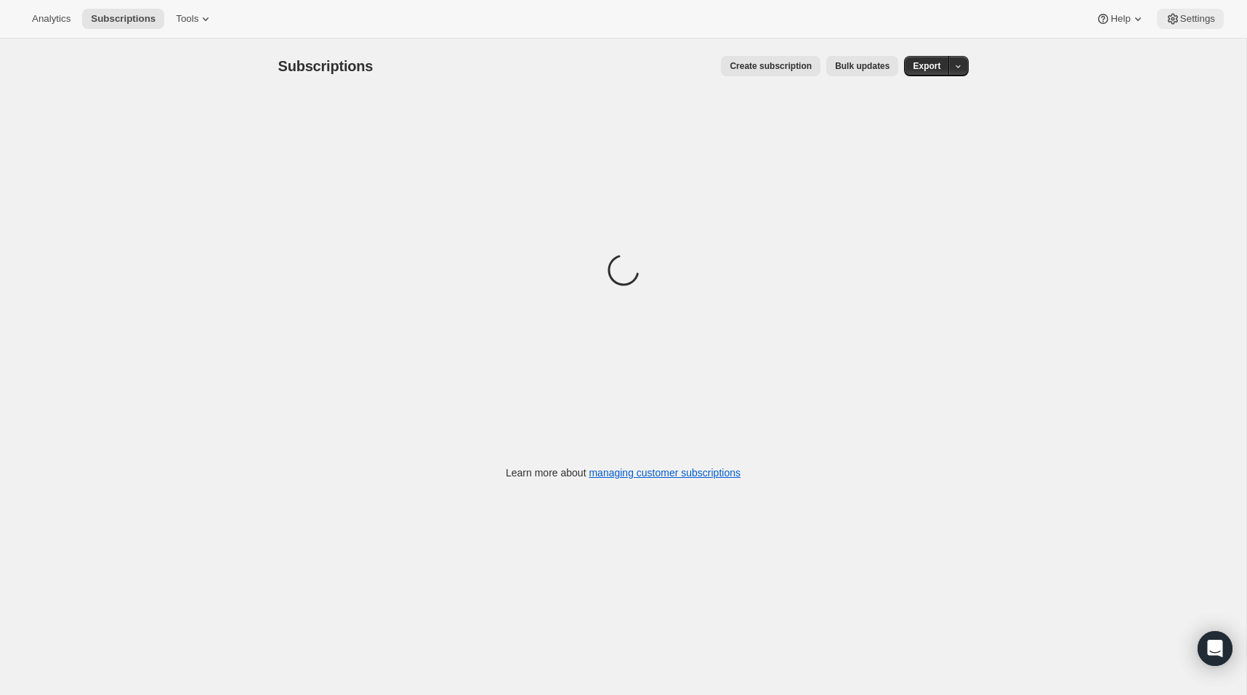
click at [1180, 25] on span "Settings" at bounding box center [1197, 19] width 35 height 12
